Goal: Transaction & Acquisition: Purchase product/service

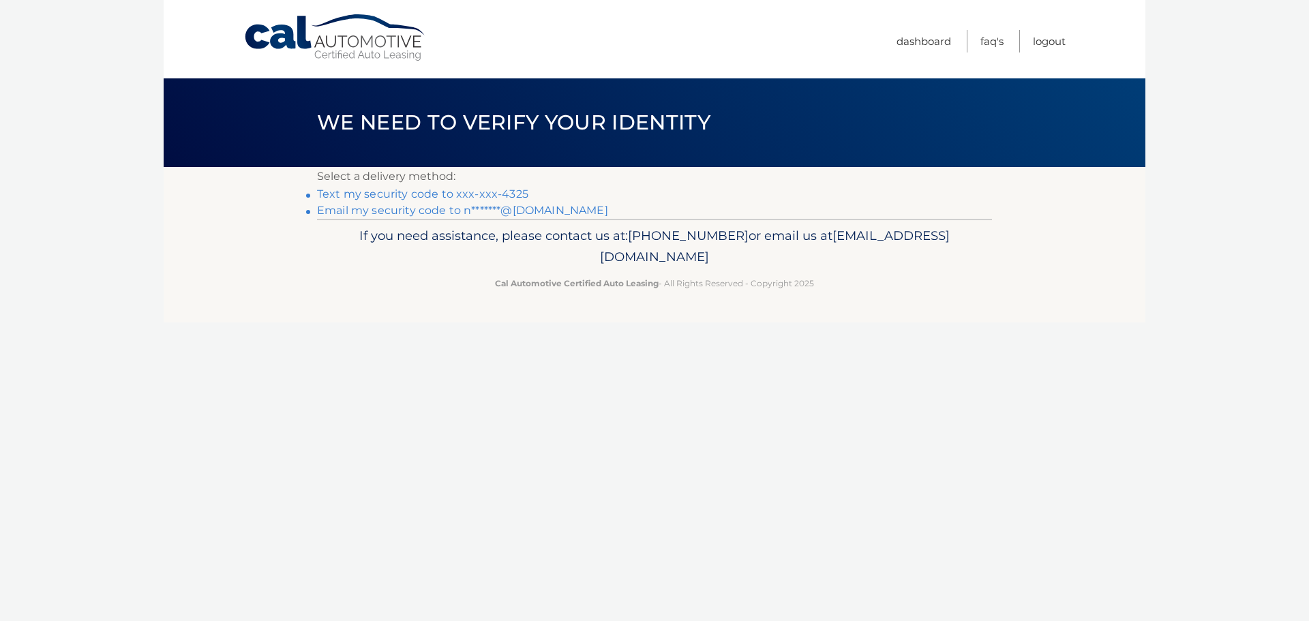
click at [434, 197] on link "Text my security code to xxx-xxx-4325" at bounding box center [422, 193] width 211 height 13
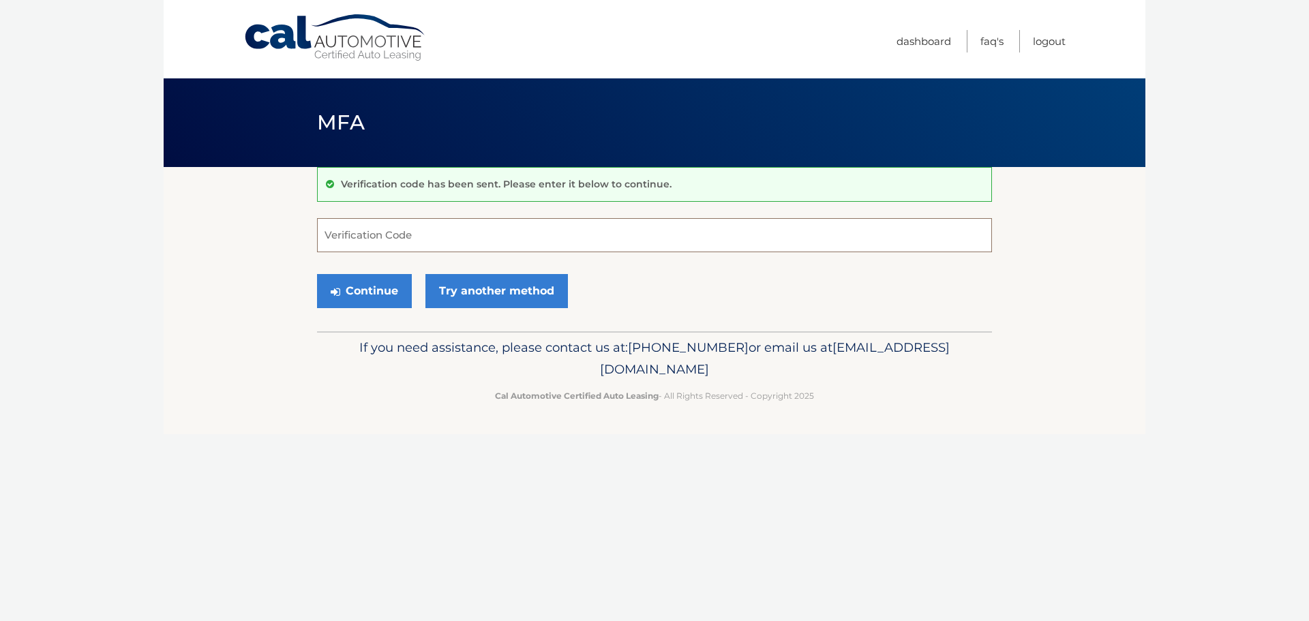
click at [444, 224] on input "Verification Code" at bounding box center [654, 235] width 675 height 34
type input "099485"
click at [376, 299] on button "Continue" at bounding box center [364, 291] width 95 height 34
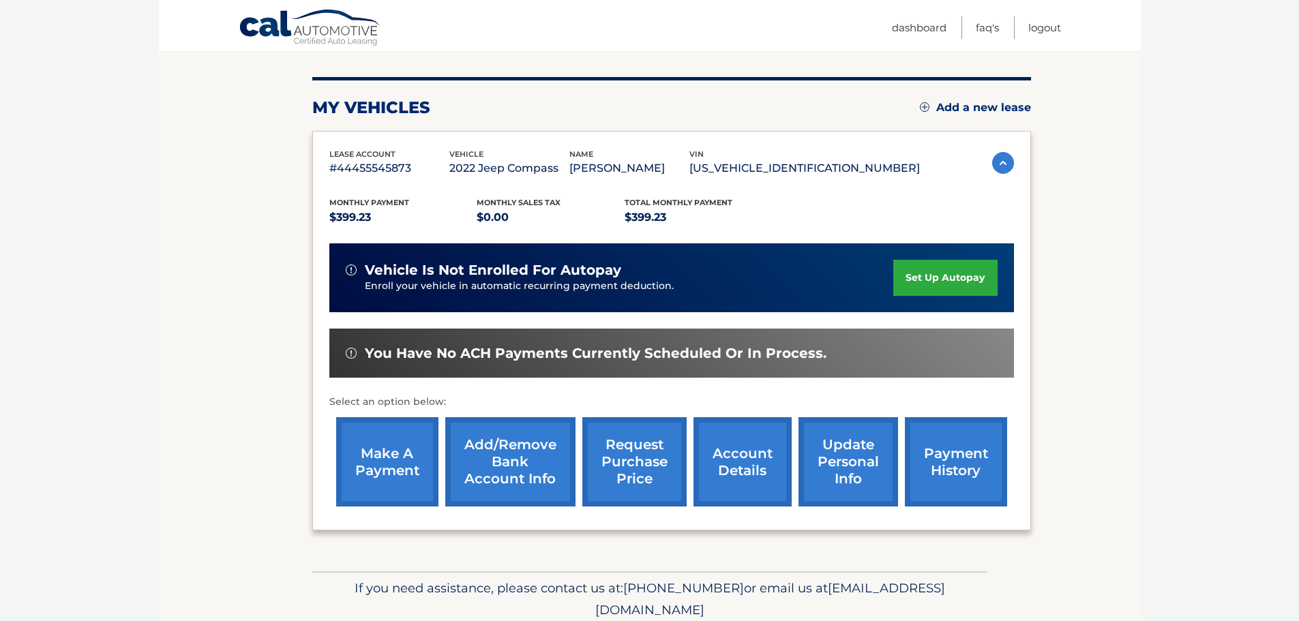
scroll to position [205, 0]
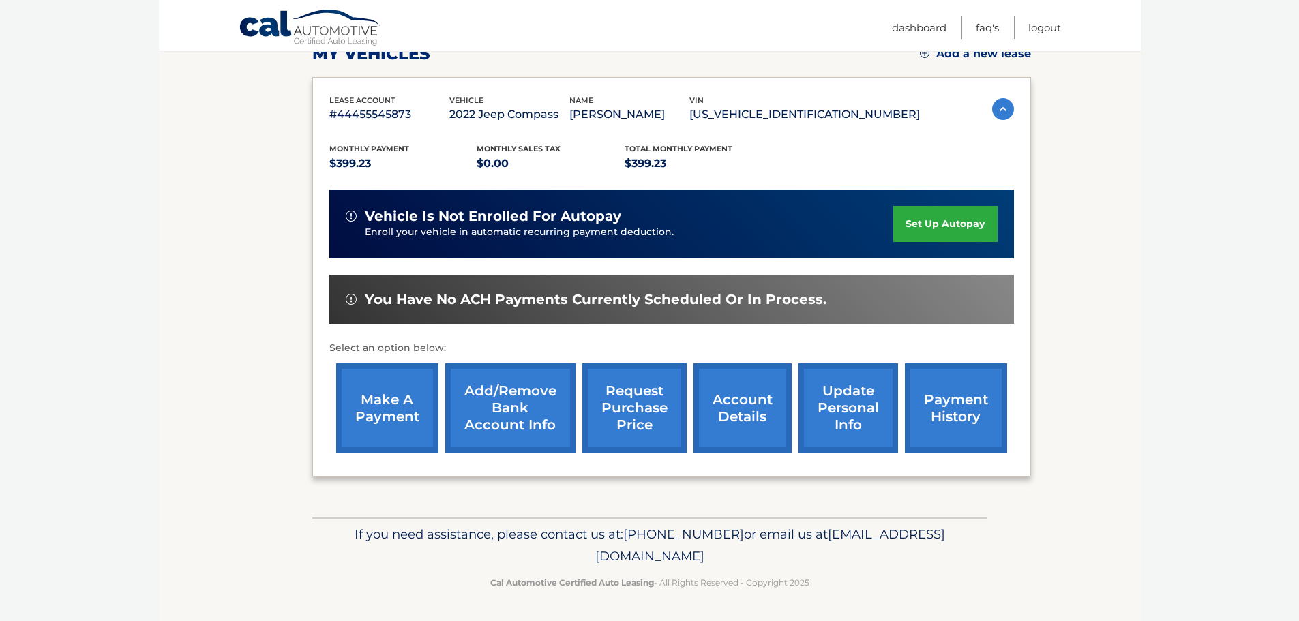
click at [385, 385] on link "make a payment" at bounding box center [387, 407] width 102 height 89
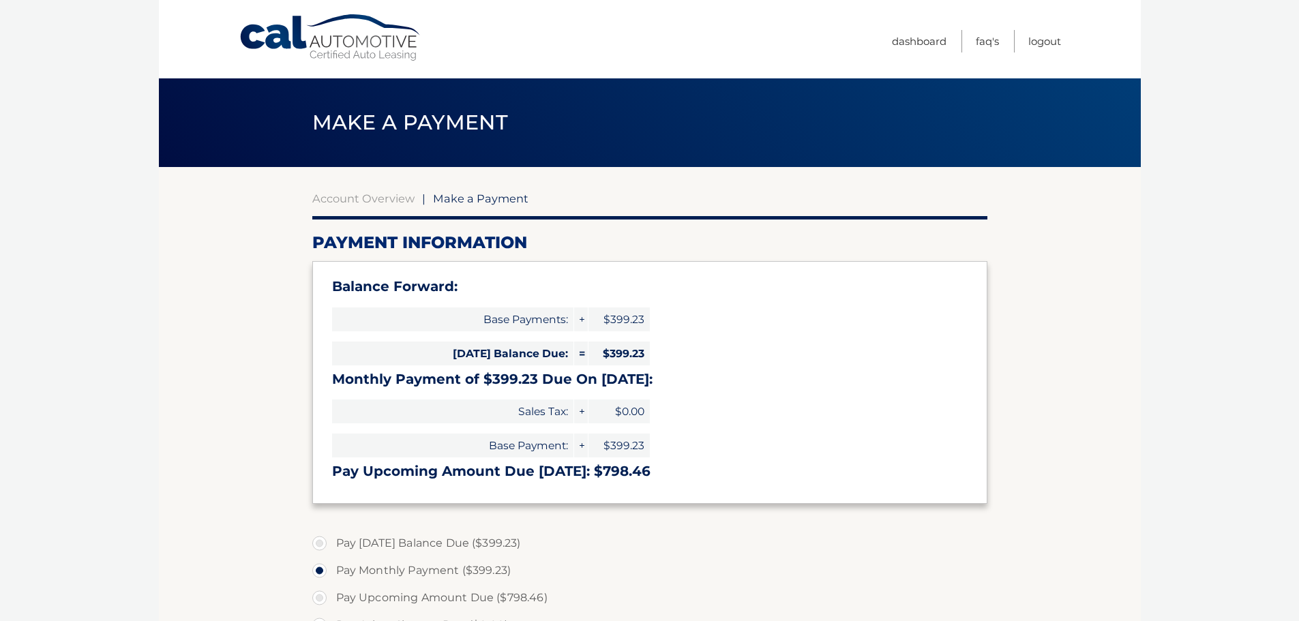
select select "YTRiNzc3NzAtOTZjMS00NzM0LWIxYTAtNmM1NTQ0MThkMjFm"
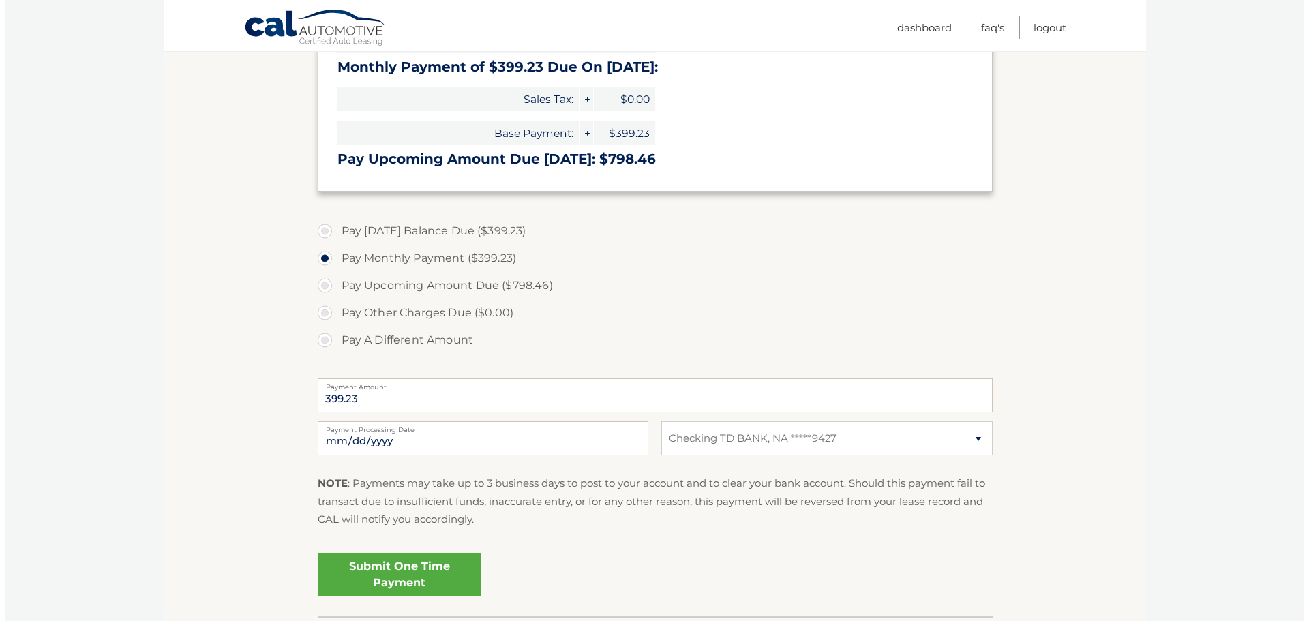
scroll to position [341, 0]
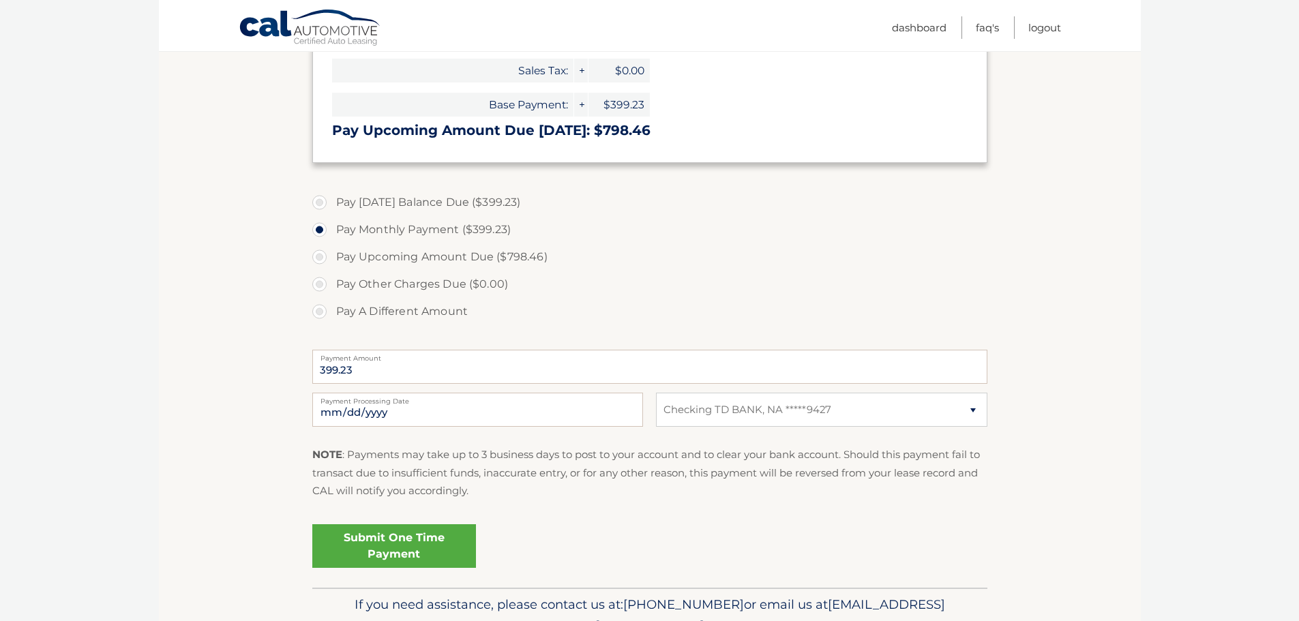
click at [405, 550] on link "Submit One Time Payment" at bounding box center [394, 546] width 164 height 44
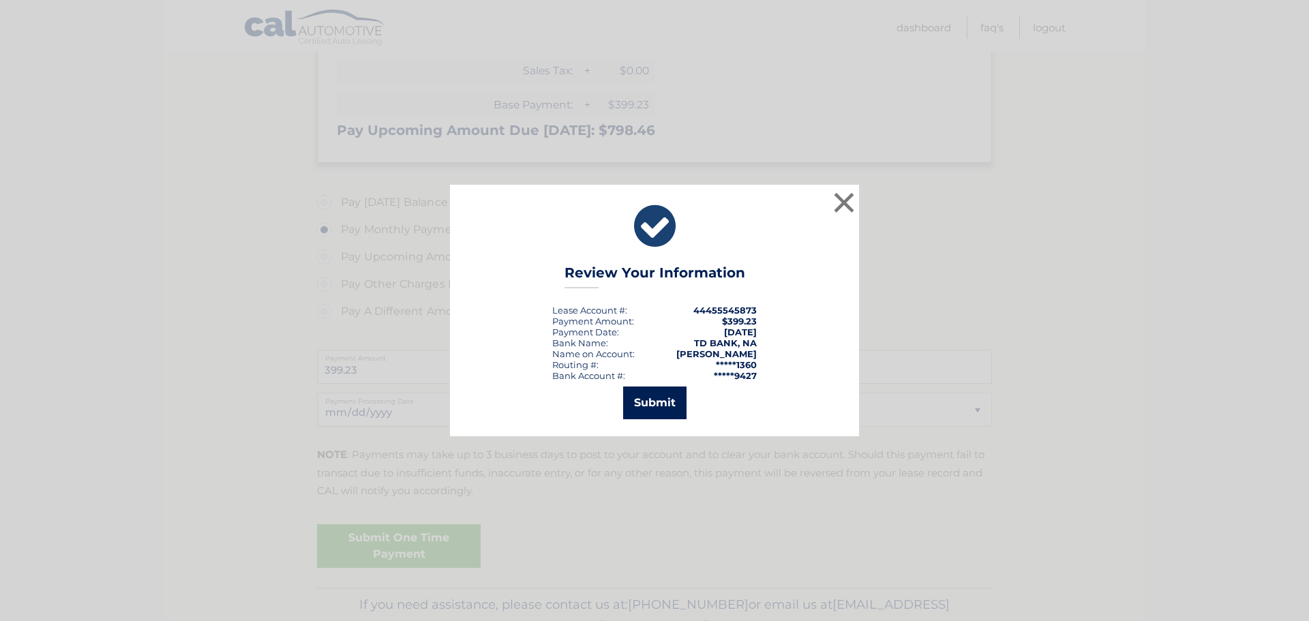
click at [645, 406] on button "Submit" at bounding box center [654, 403] width 63 height 33
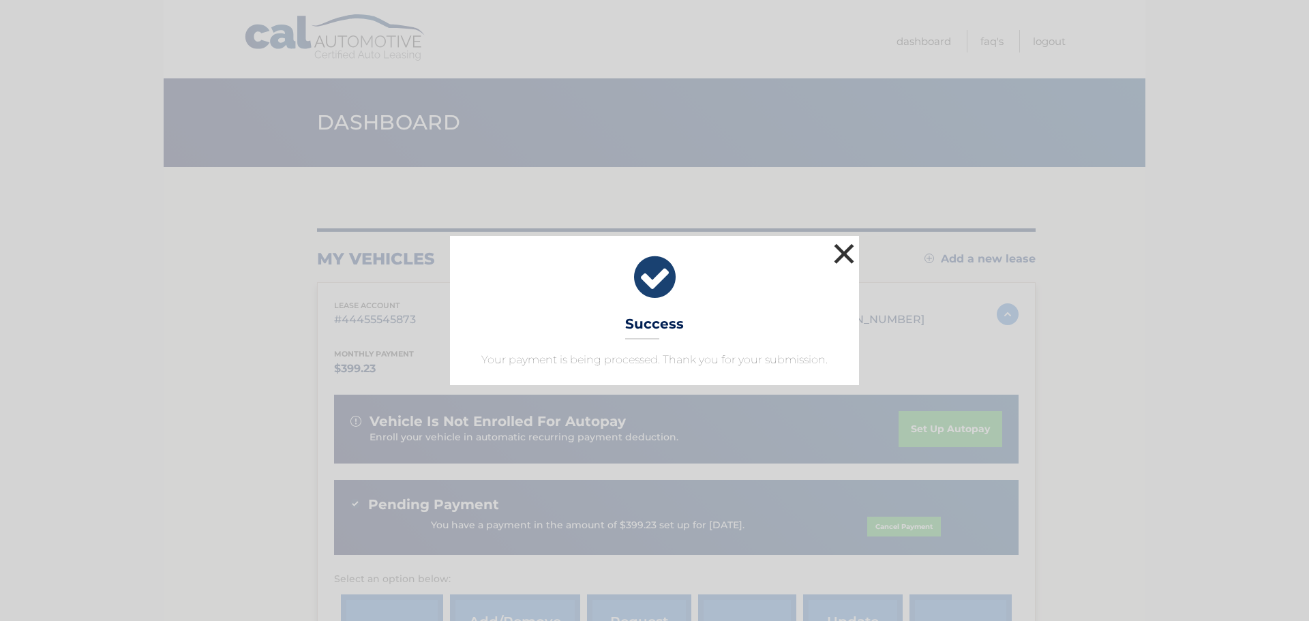
click at [836, 251] on button "×" at bounding box center [843, 253] width 27 height 27
